Goal: Task Accomplishment & Management: Use online tool/utility

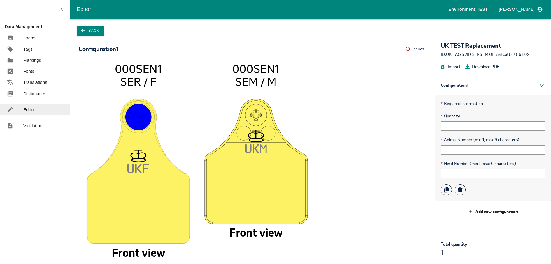
click at [85, 30] on icon "button" at bounding box center [83, 31] width 6 height 6
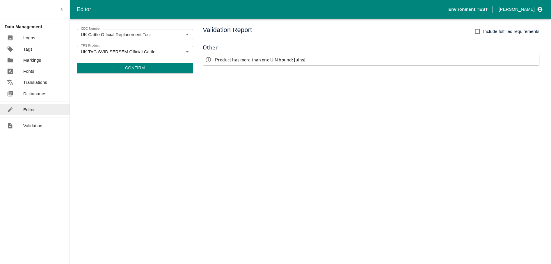
click at [28, 92] on p "Dictionaries" at bounding box center [34, 94] width 23 height 6
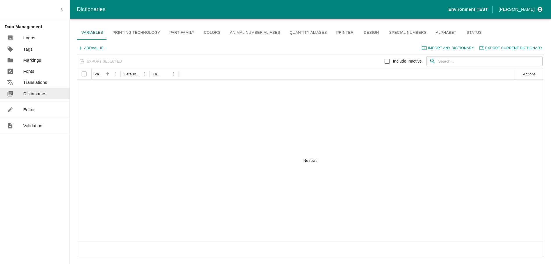
click at [27, 110] on p "Editor" at bounding box center [29, 110] width 12 height 6
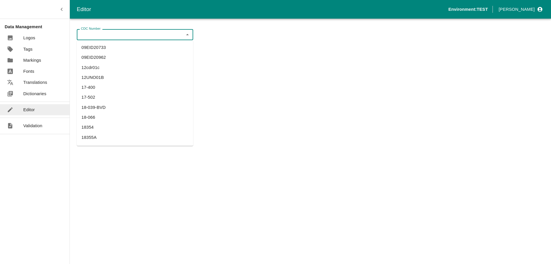
click at [103, 38] on input "CDC Number" at bounding box center [130, 35] width 103 height 8
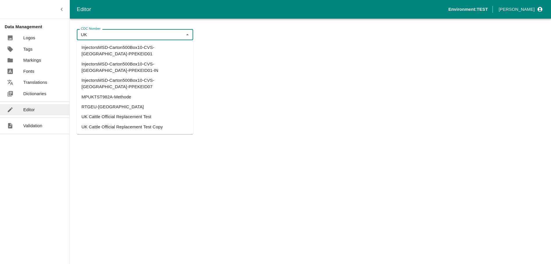
type input "UK"
click at [37, 93] on p "Dictionaries" at bounding box center [34, 94] width 23 height 6
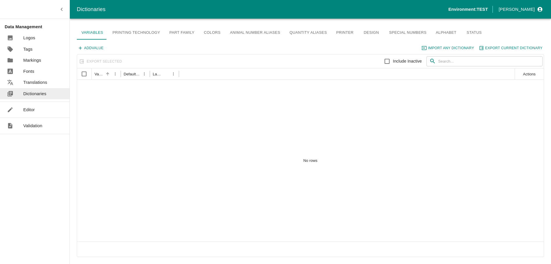
click at [36, 109] on link "Editor" at bounding box center [35, 109] width 70 height 11
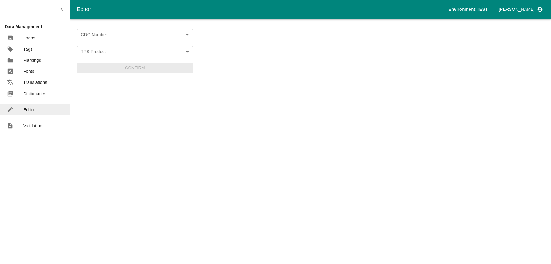
click at [96, 37] on input "CDC Number" at bounding box center [130, 35] width 103 height 8
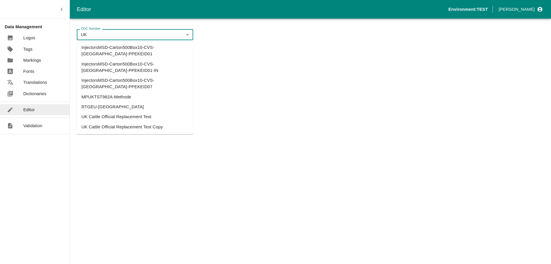
click at [135, 112] on li "UK Cattle Official Replacement Test" at bounding box center [135, 117] width 116 height 10
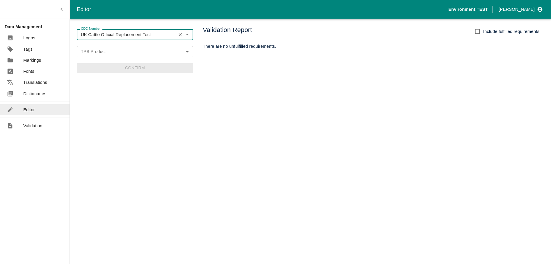
click at [187, 52] on icon "Open" at bounding box center [187, 51] width 3 height 1
type input "UK Cattle Official Replacement Test"
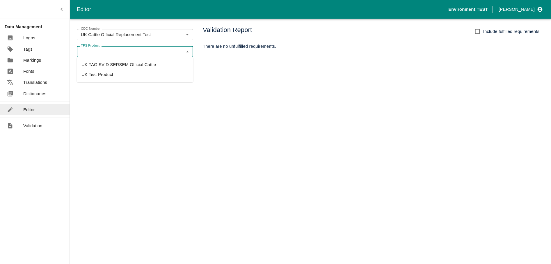
click at [131, 64] on li "UK TAG SVID SERSEM Official Cattle" at bounding box center [135, 65] width 116 height 10
type input "UK TAG SVID SERSEM Official Cattle"
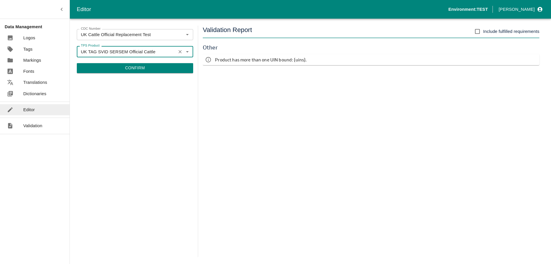
click at [148, 70] on button "Confirm" at bounding box center [135, 68] width 116 height 10
